Goal: Book appointment/travel/reservation

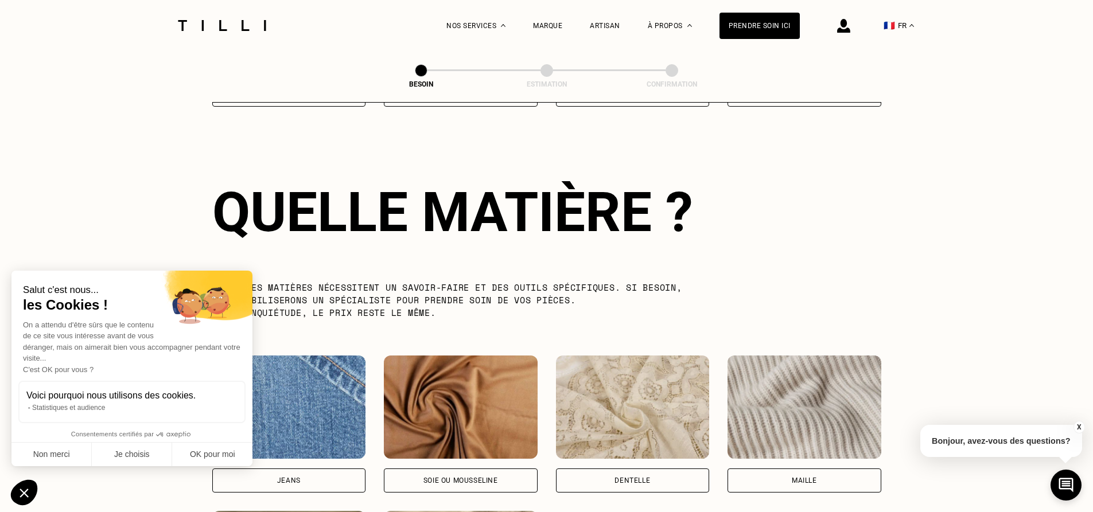
scroll to position [999, 0]
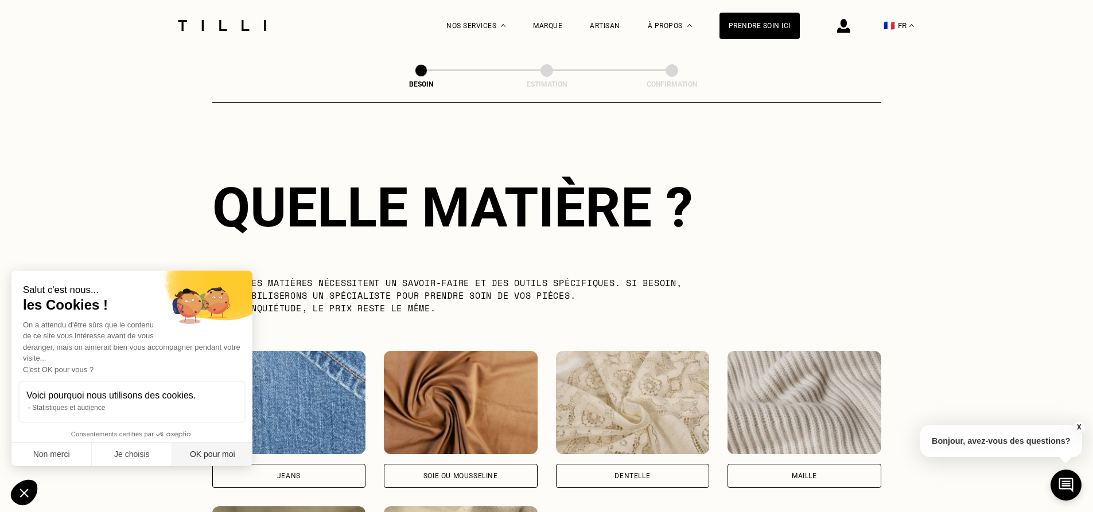
click at [200, 457] on button "OK pour moi" at bounding box center [212, 455] width 80 height 24
checkbox input "true"
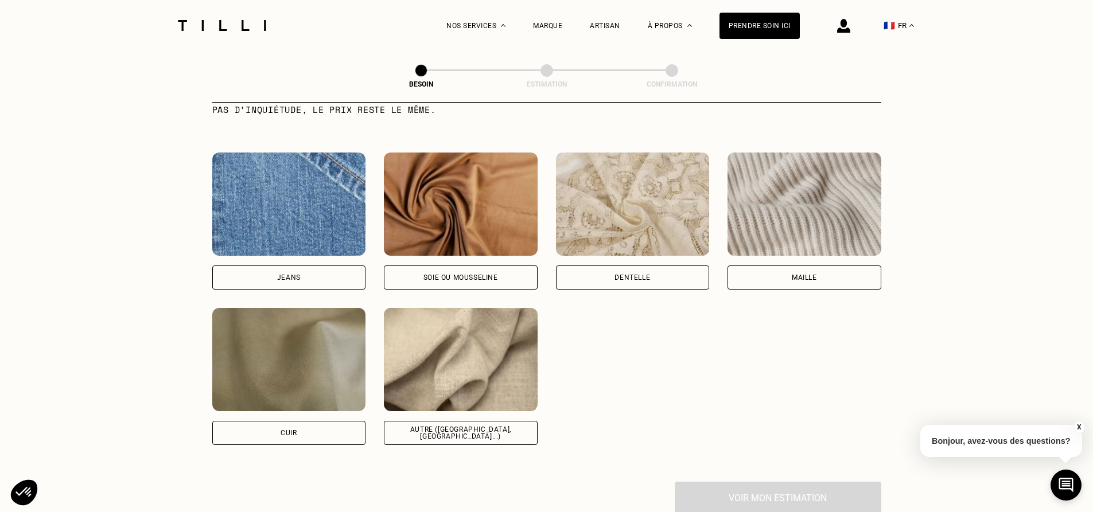
scroll to position [1286, 0]
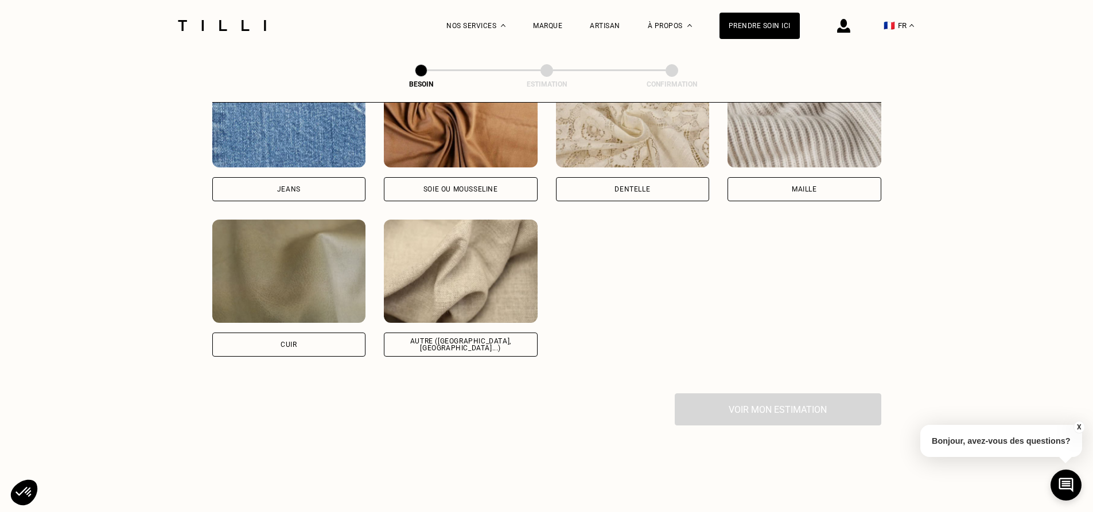
click at [477, 177] on div "Soie ou mousseline" at bounding box center [461, 189] width 154 height 24
select select "FR"
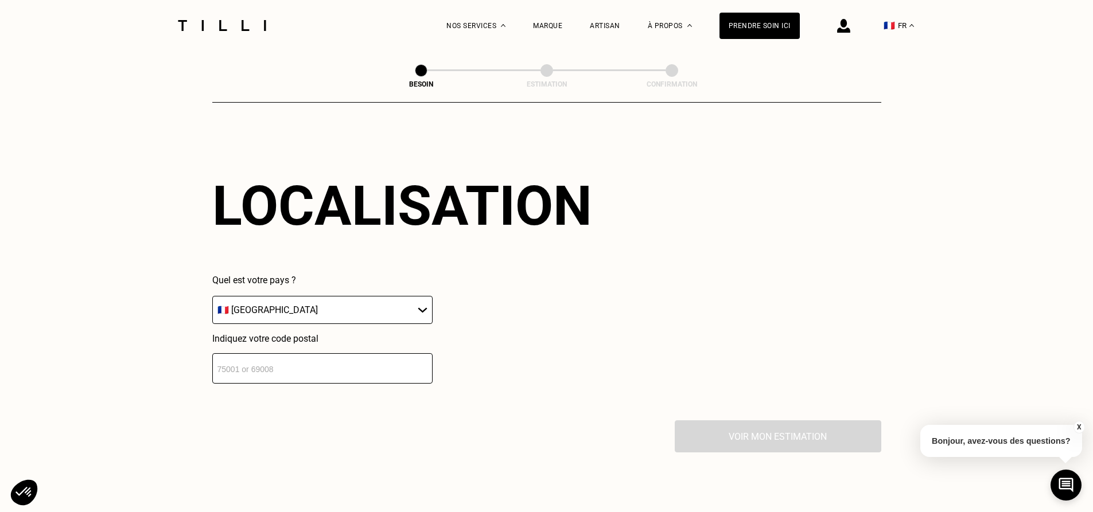
scroll to position [1701, 0]
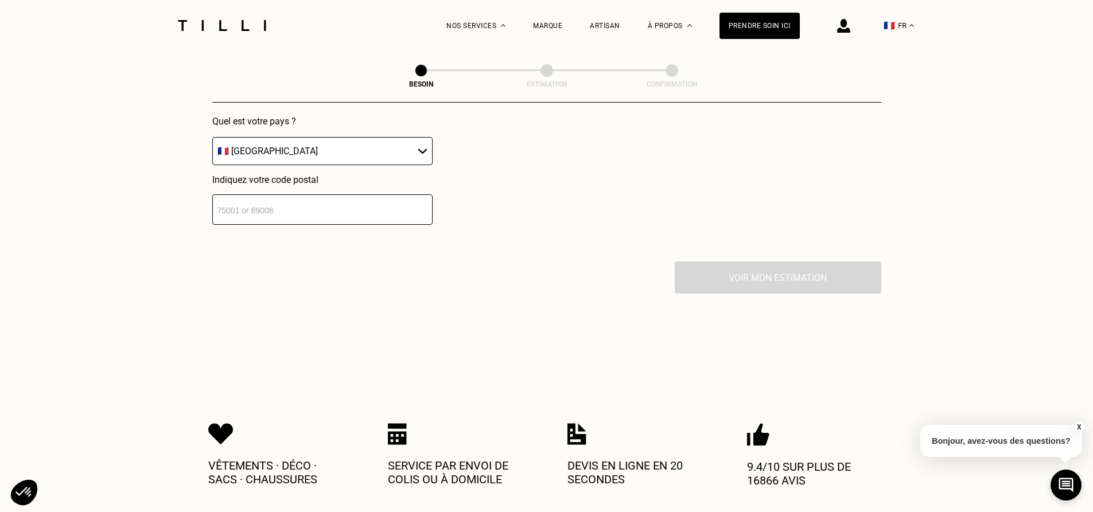
click at [372, 194] on input "number" at bounding box center [322, 209] width 220 height 30
type input "75014"
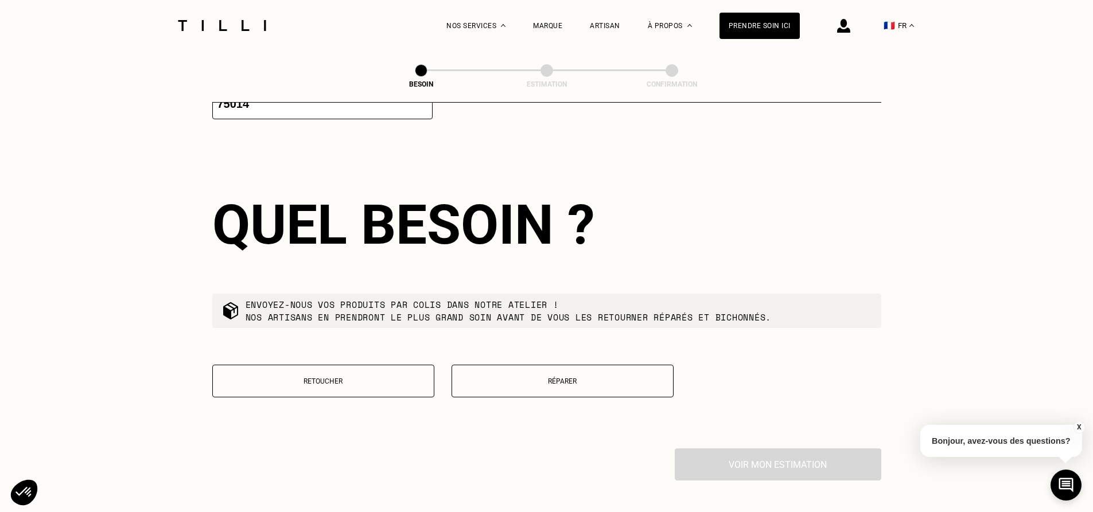
scroll to position [1827, 0]
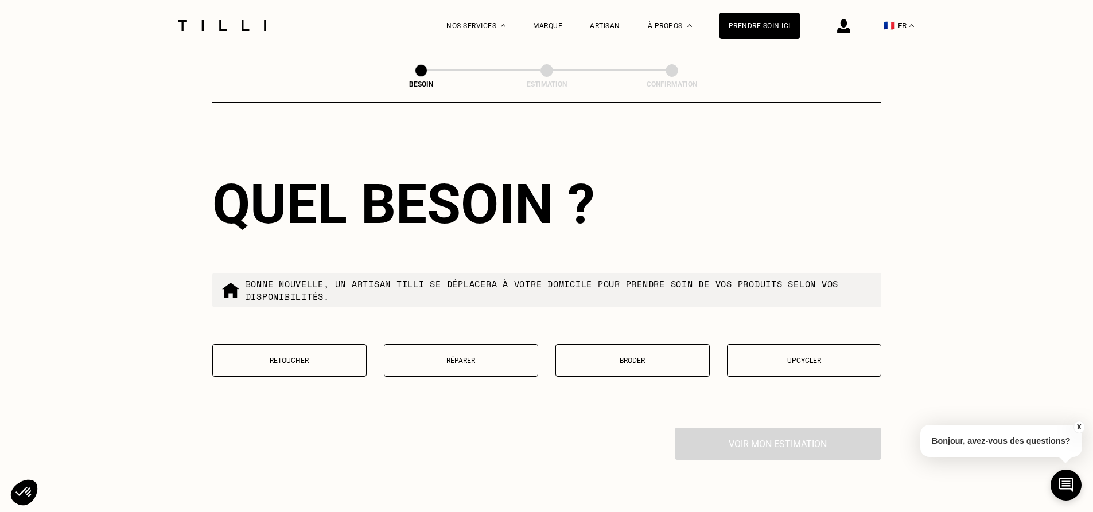
click at [322, 349] on button "Retoucher" at bounding box center [289, 360] width 154 height 33
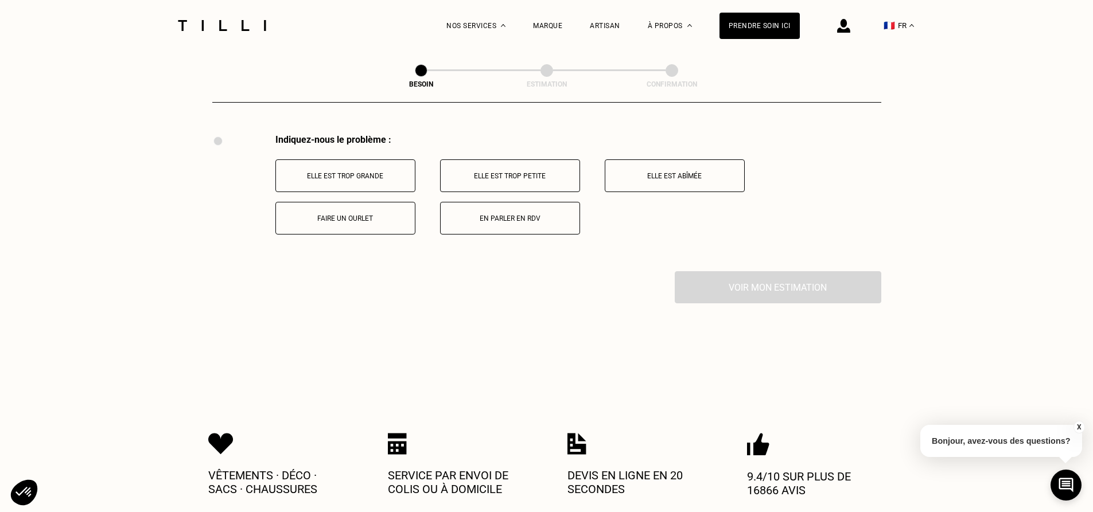
scroll to position [2121, 0]
click at [358, 171] on p "Elle est trop grande" at bounding box center [345, 175] width 127 height 8
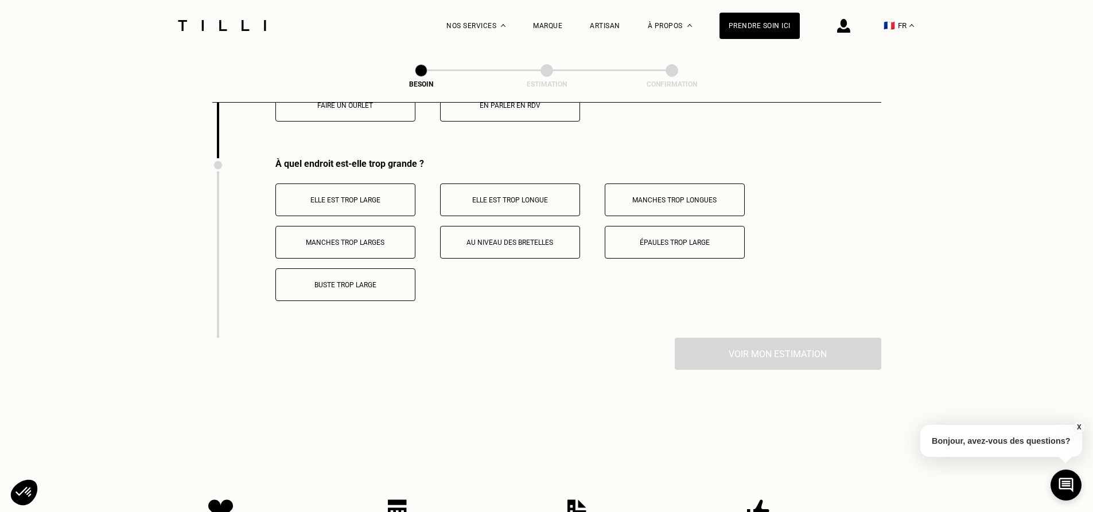
scroll to position [2258, 0]
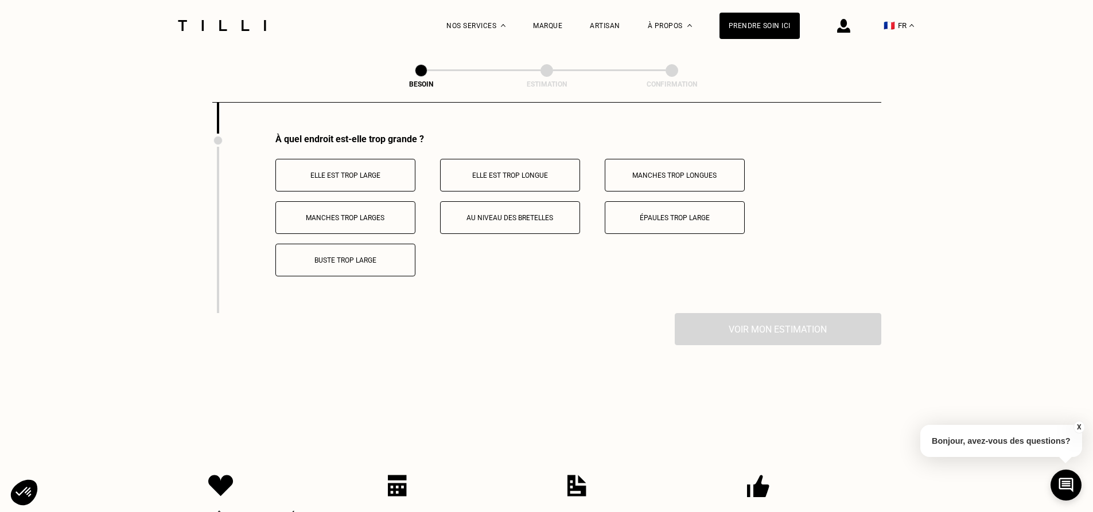
click at [480, 171] on p "Elle est trop longue" at bounding box center [509, 175] width 127 height 8
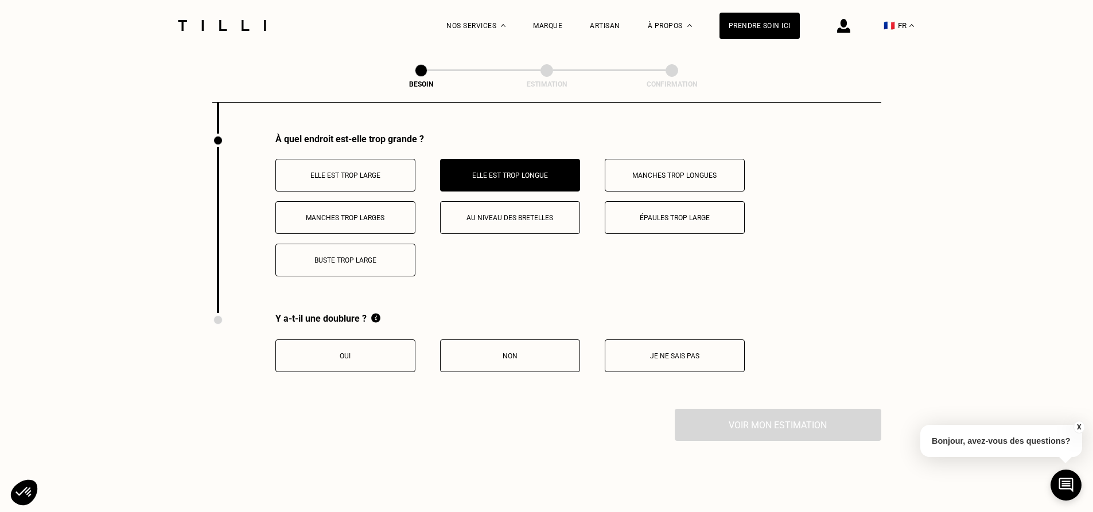
click at [380, 256] on p "Buste trop large" at bounding box center [345, 260] width 127 height 8
click at [364, 346] on button "Oui" at bounding box center [345, 356] width 140 height 33
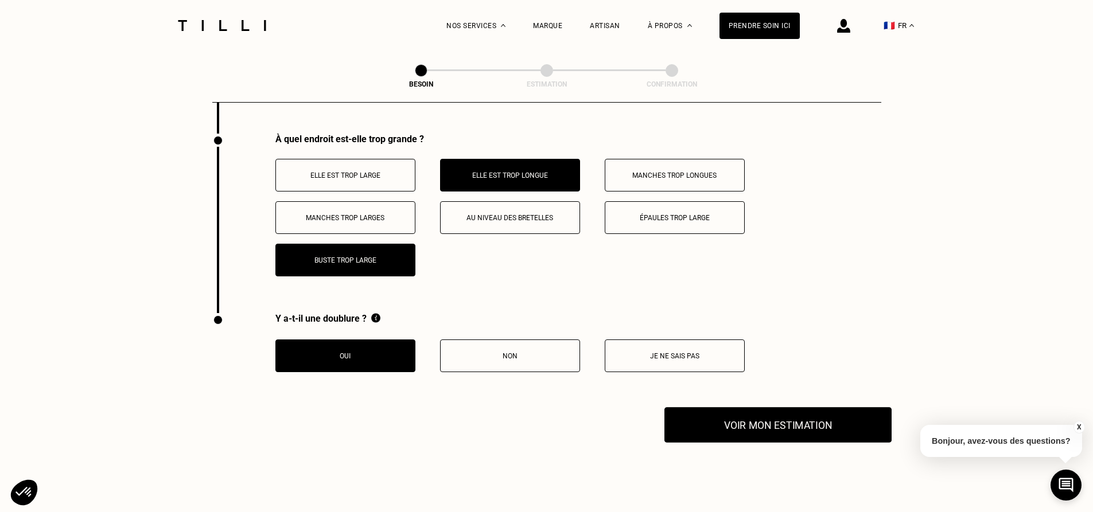
click at [842, 424] on button "Voir mon estimation" at bounding box center [777, 425] width 227 height 36
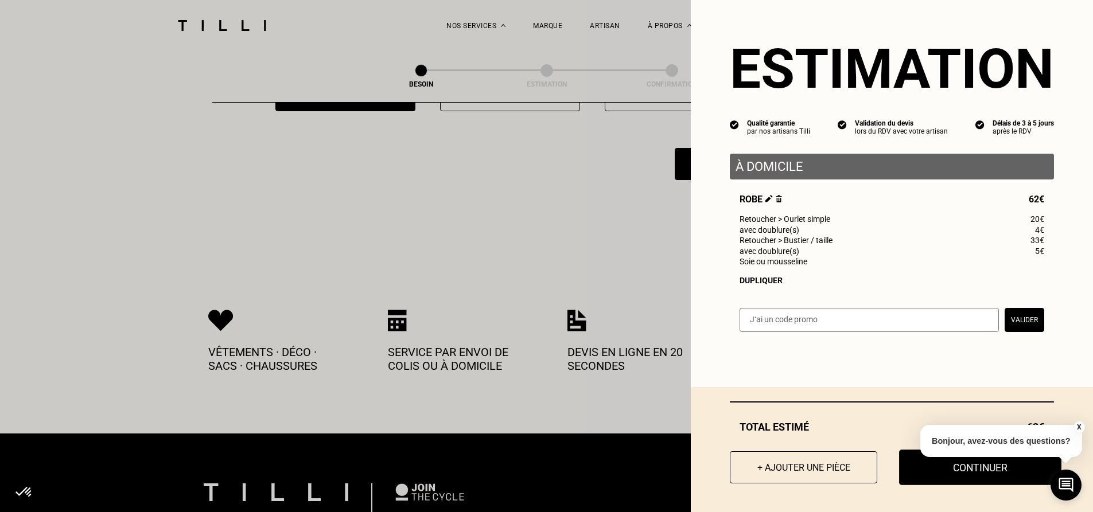
scroll to position [2545, 0]
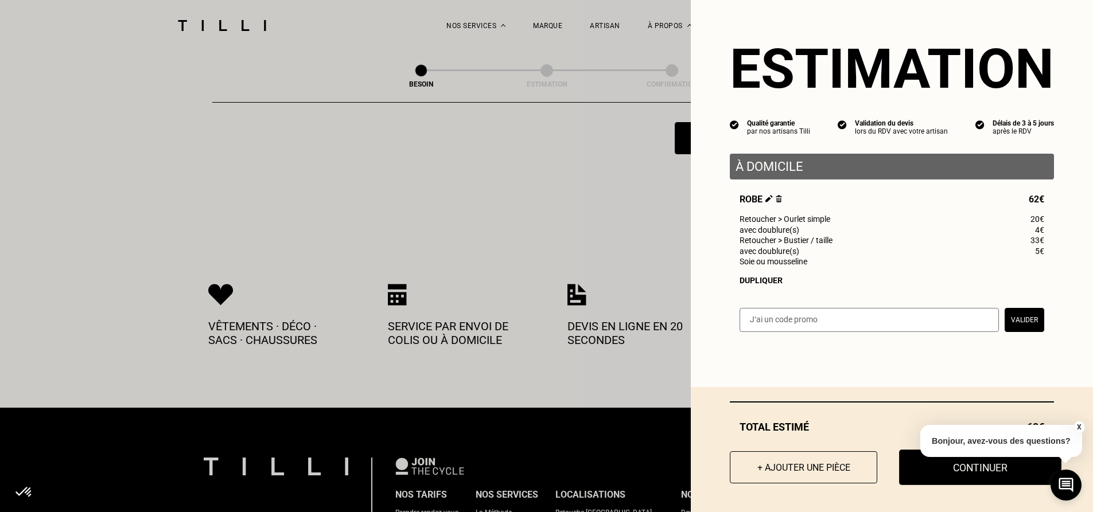
click at [953, 474] on button "Continuer" at bounding box center [980, 468] width 162 height 36
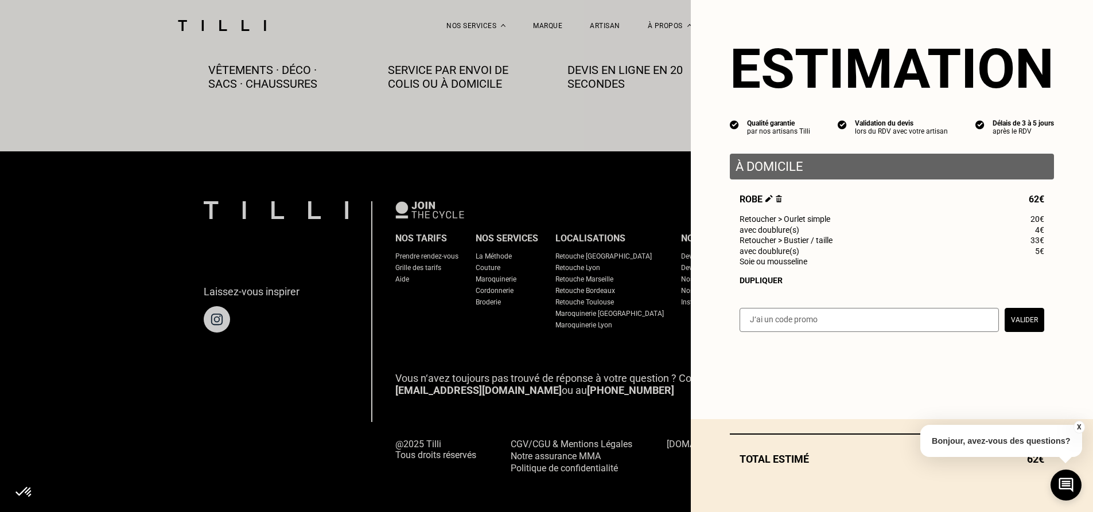
select select "FR"
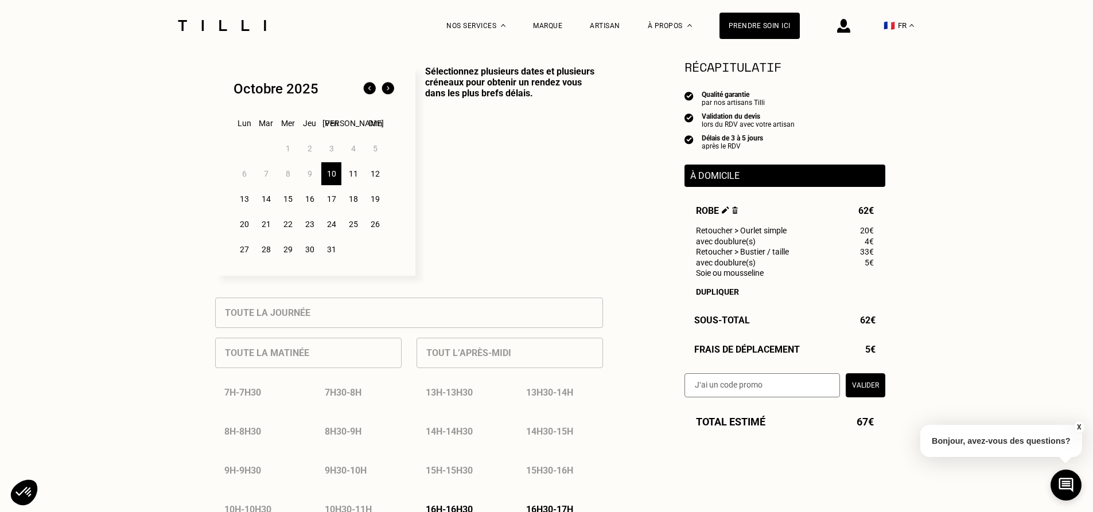
scroll to position [229, 0]
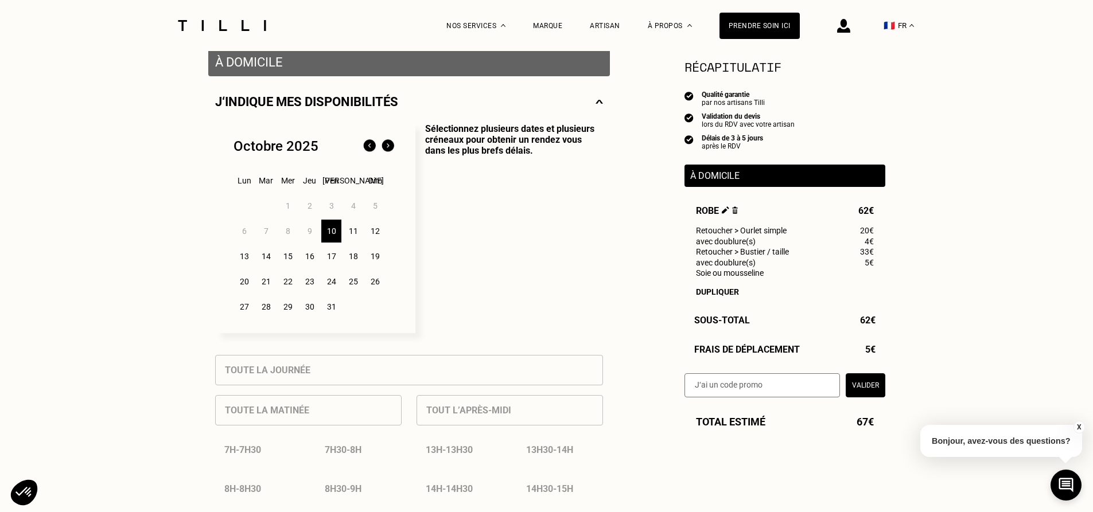
click at [267, 286] on div "21" at bounding box center [266, 281] width 20 height 23
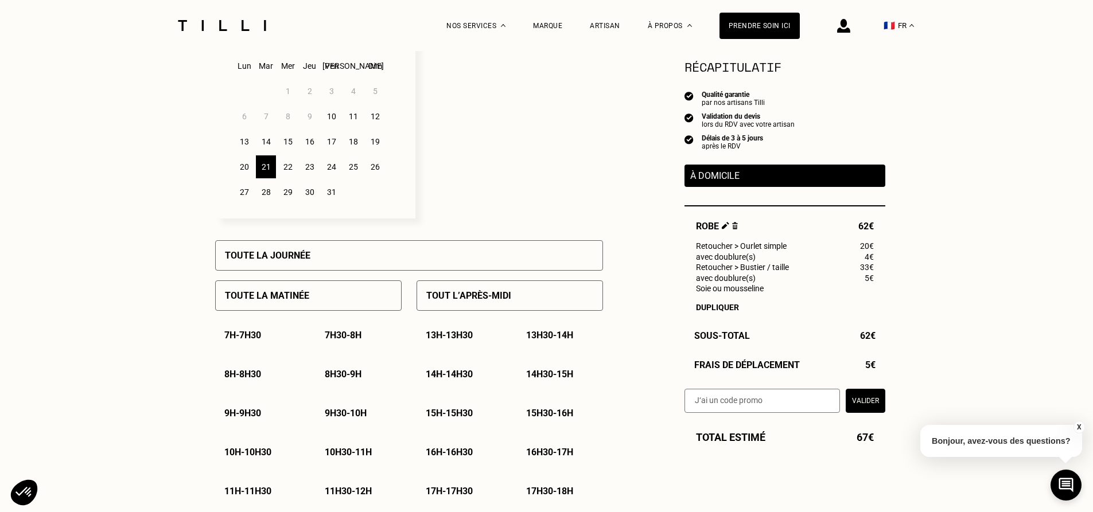
scroll to position [516, 0]
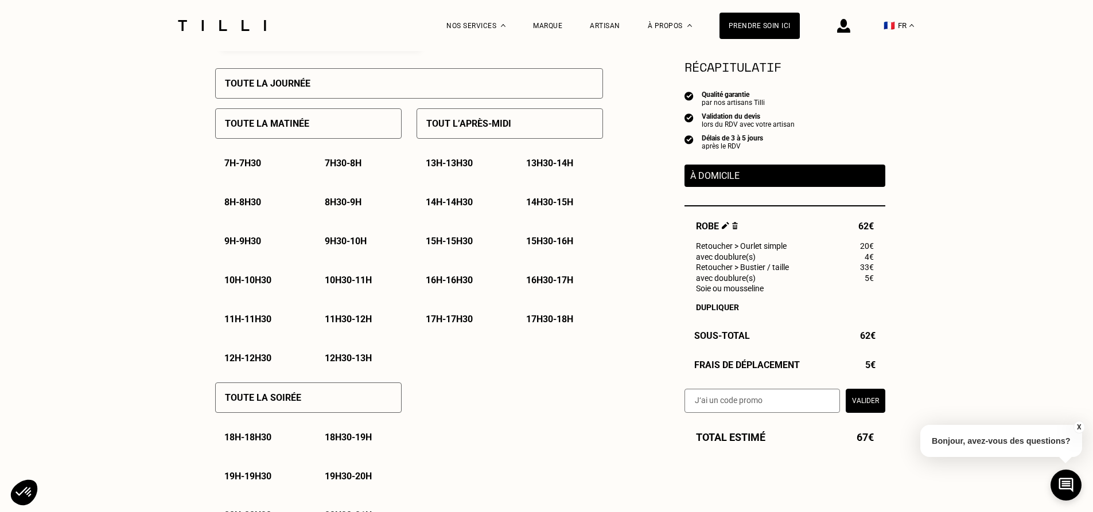
click at [177, 277] on div "Besoin Estimation Confirmation Estimation Récapitulatif Qualité garantie par no…" at bounding box center [546, 464] width 1093 height 1859
click at [342, 247] on p "9h30 - 10h" at bounding box center [346, 241] width 42 height 11
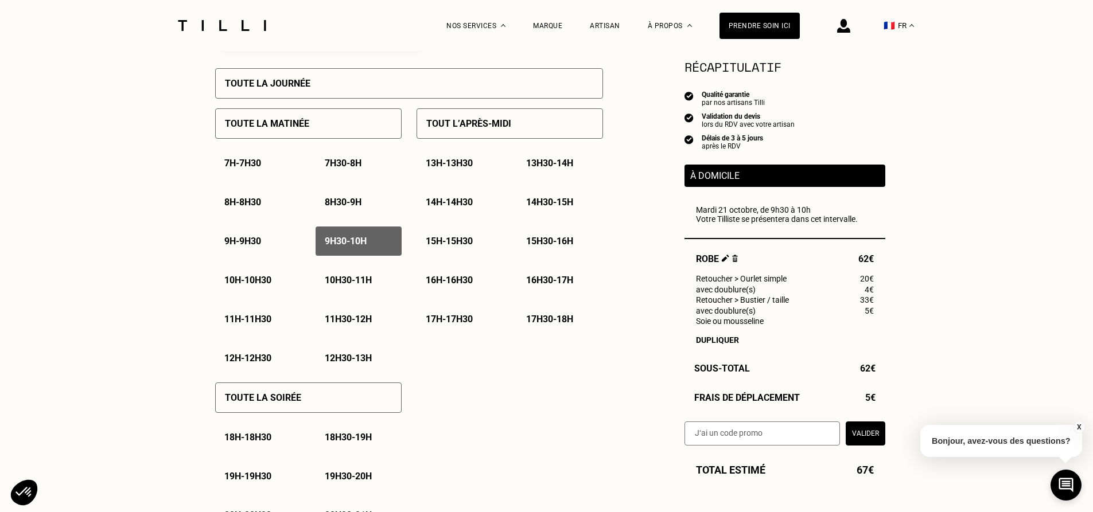
click at [249, 284] on p "10h - 10h30" at bounding box center [247, 280] width 47 height 11
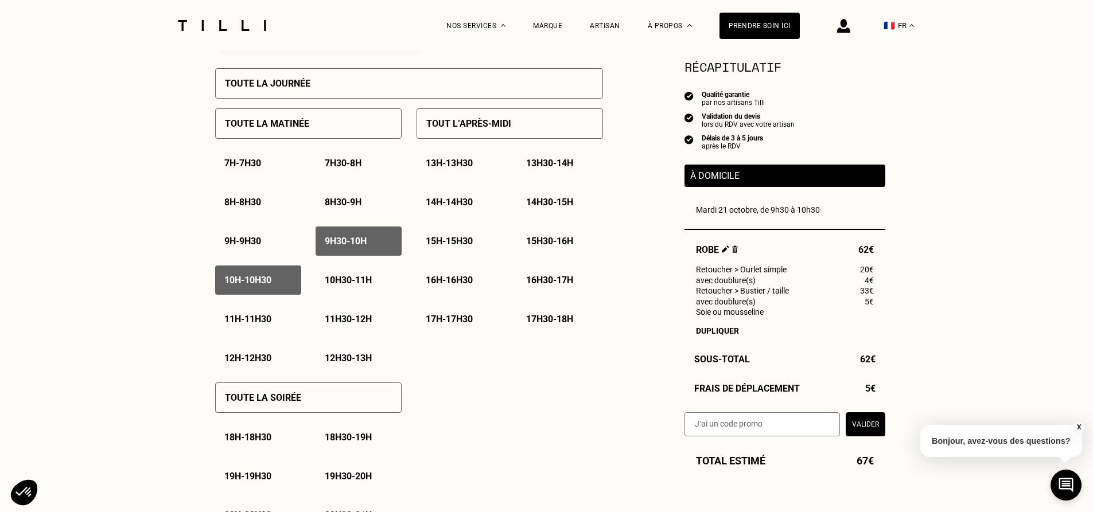
click at [352, 246] on p "9h30 - 10h" at bounding box center [346, 241] width 42 height 11
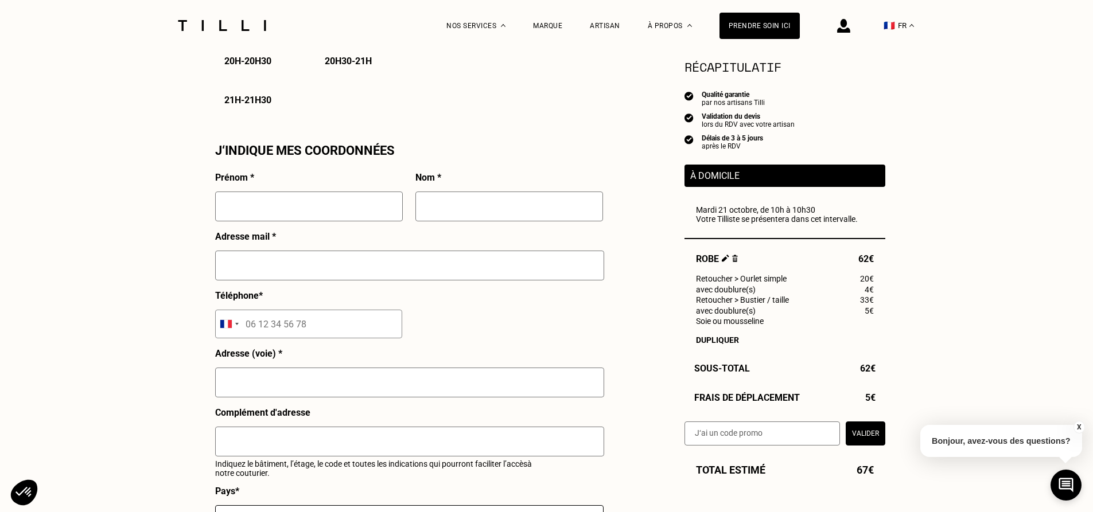
scroll to position [975, 0]
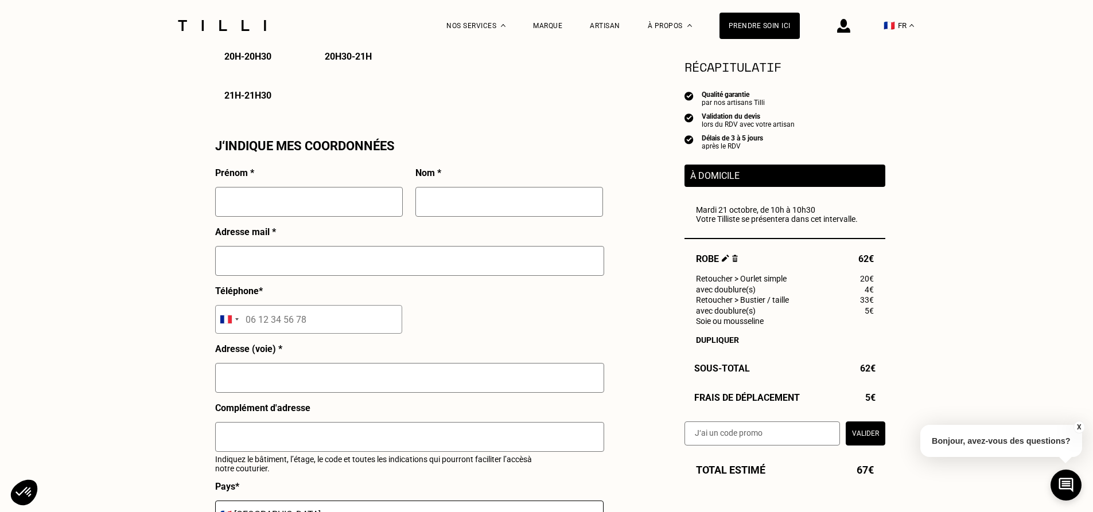
click at [229, 211] on input "text" at bounding box center [309, 202] width 188 height 30
type input "[PERSON_NAME]"
type input "Frangi"
type input "[PERSON_NAME][EMAIL_ADDRESS][DOMAIN_NAME]"
type input "06 45 62 37 01"
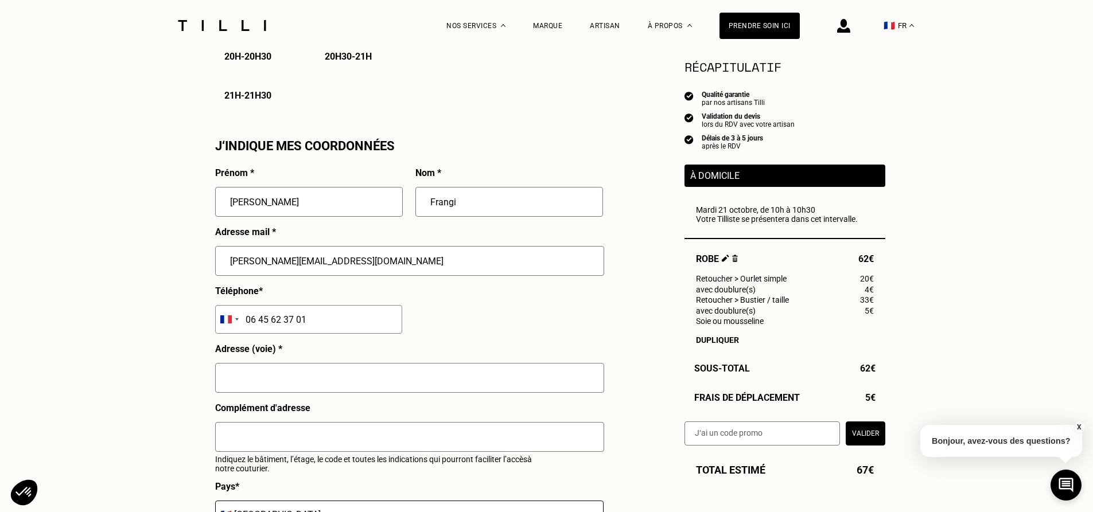
type input "[STREET_ADDRESS]"
type input "[GEOGRAPHIC_DATA]"
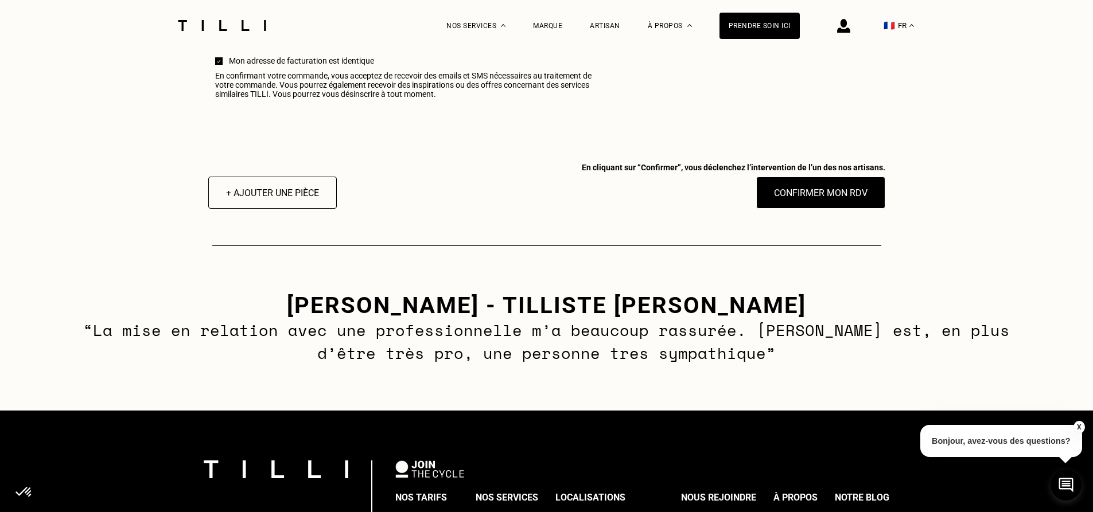
scroll to position [1548, 0]
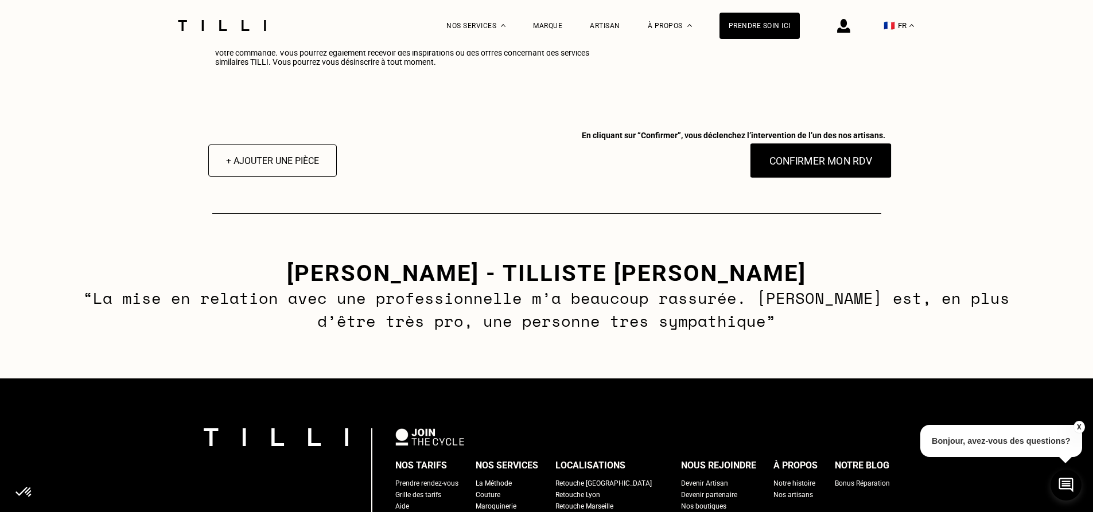
click at [823, 178] on button "Confirmer mon RDV" at bounding box center [820, 161] width 142 height 36
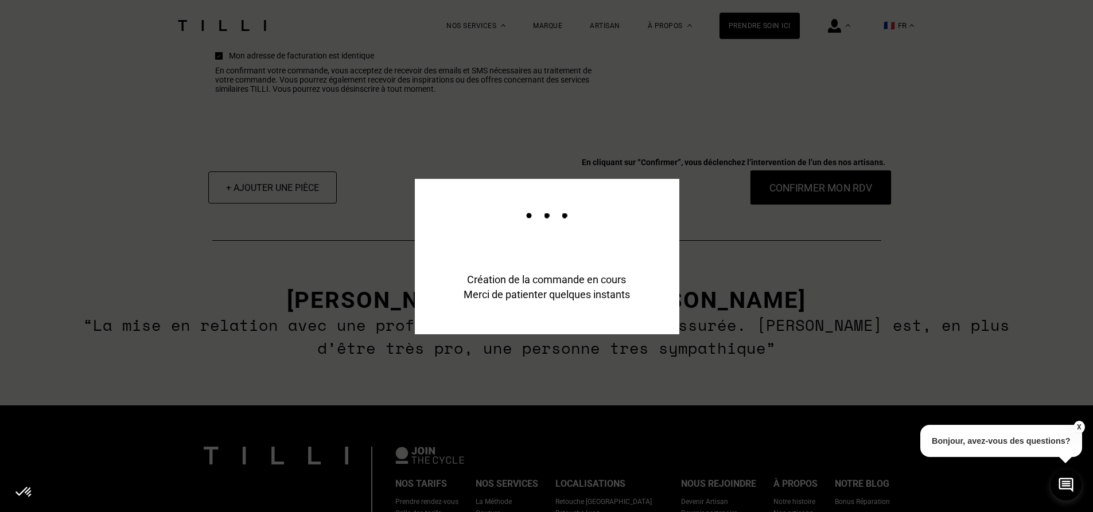
scroll to position [1577, 0]
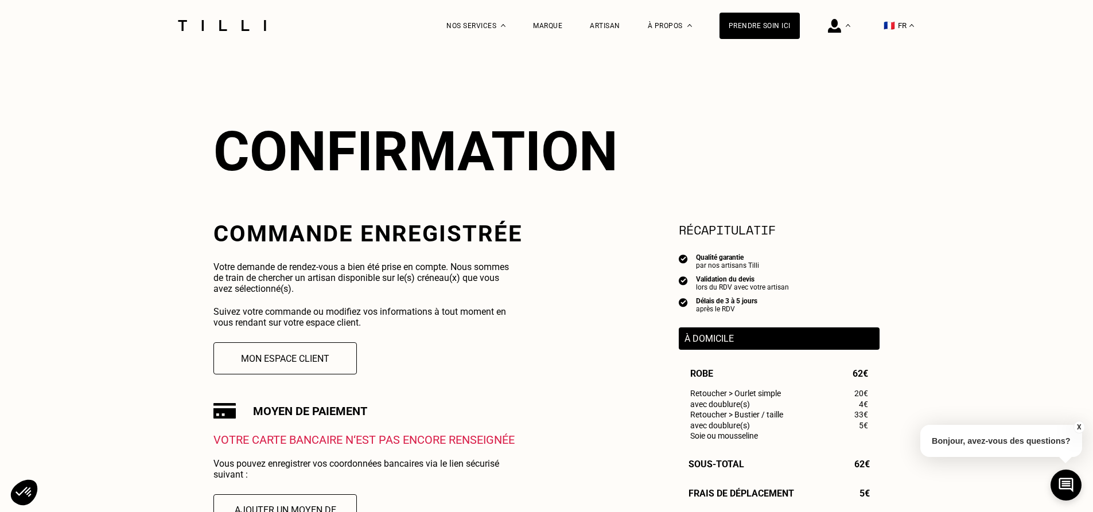
scroll to position [574, 0]
